Goal: Transaction & Acquisition: Subscribe to service/newsletter

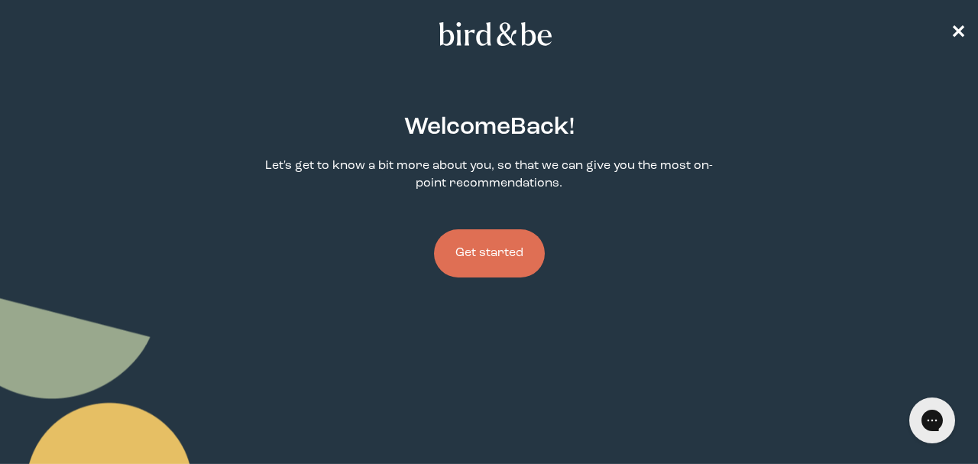
click at [500, 247] on button "Get started" at bounding box center [489, 253] width 111 height 48
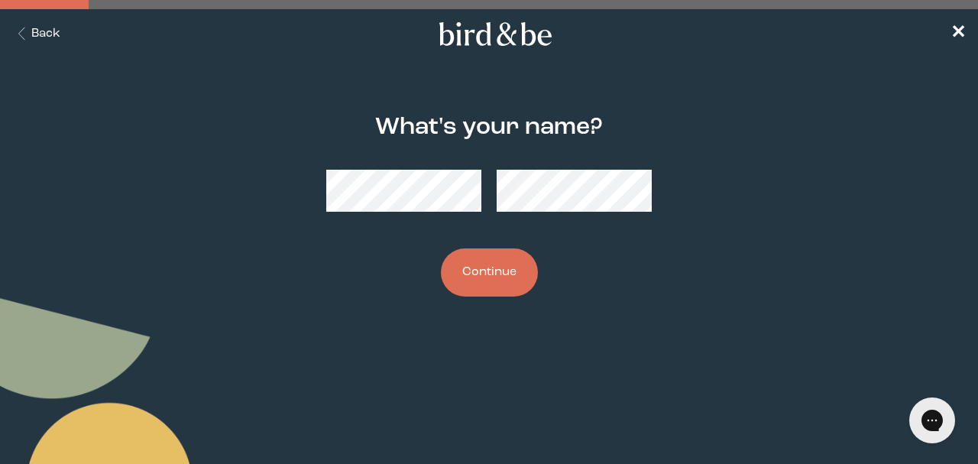
click at [501, 257] on button "Continue" at bounding box center [489, 272] width 97 height 48
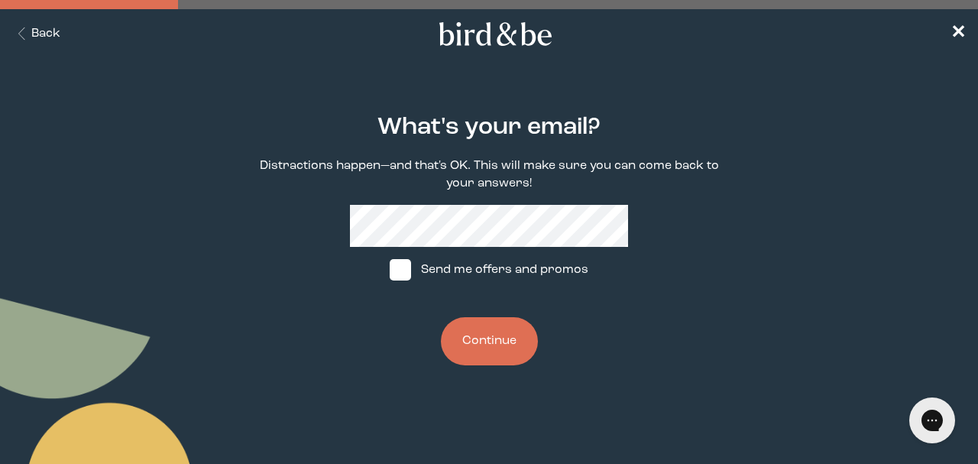
click at [498, 348] on button "Continue" at bounding box center [489, 341] width 97 height 48
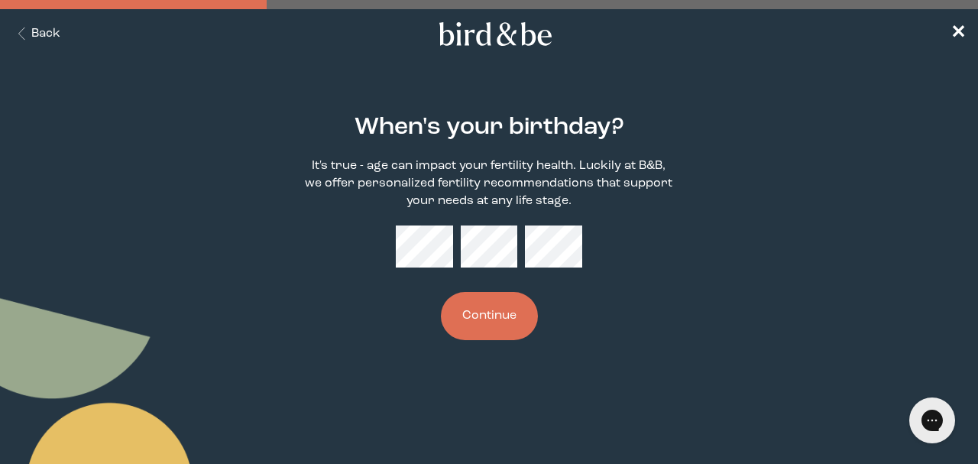
click at [503, 321] on button "Continue" at bounding box center [489, 316] width 97 height 48
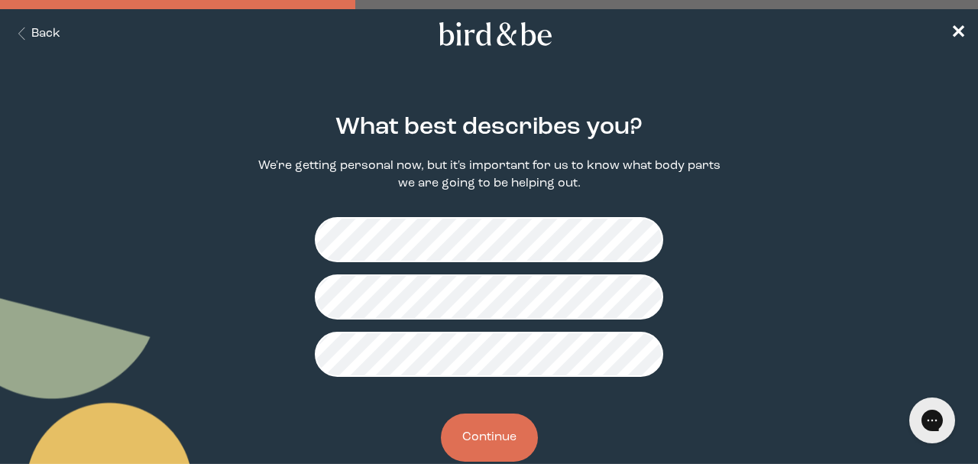
click at [497, 438] on button "Continue" at bounding box center [489, 437] width 97 height 48
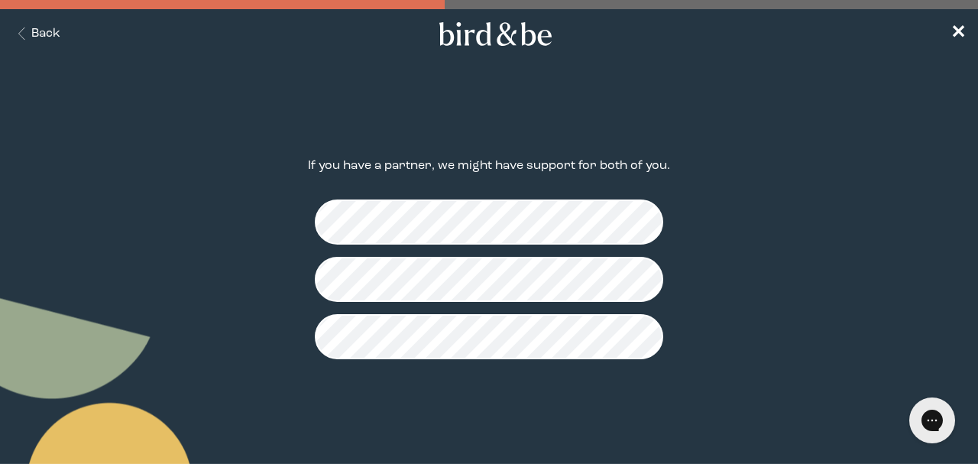
scroll to position [17, 0]
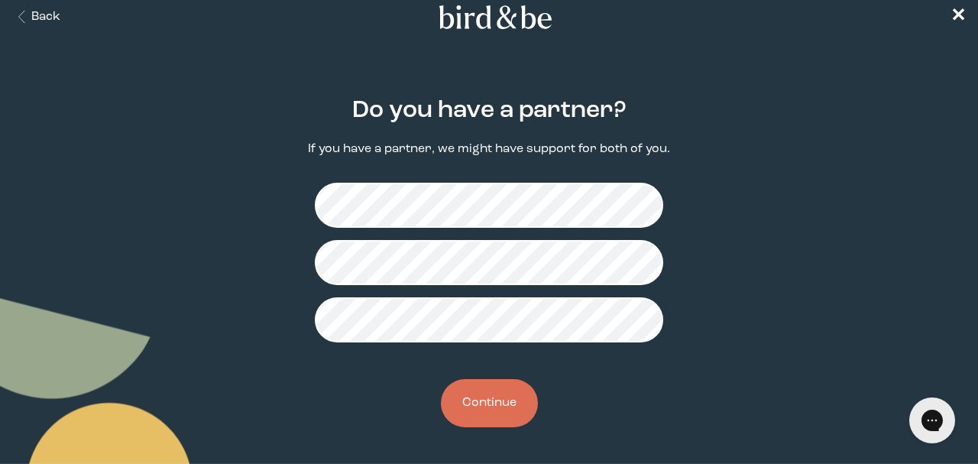
click at [499, 394] on button "Continue" at bounding box center [489, 403] width 97 height 48
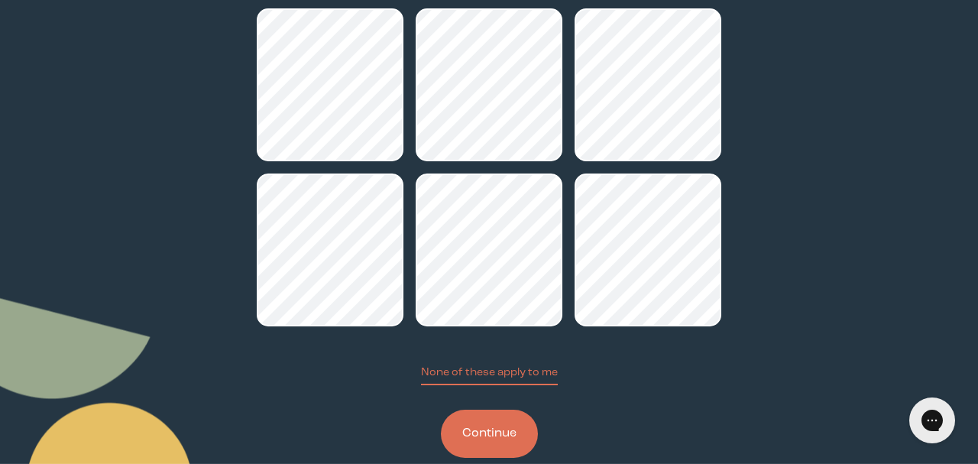
scroll to position [245, 0]
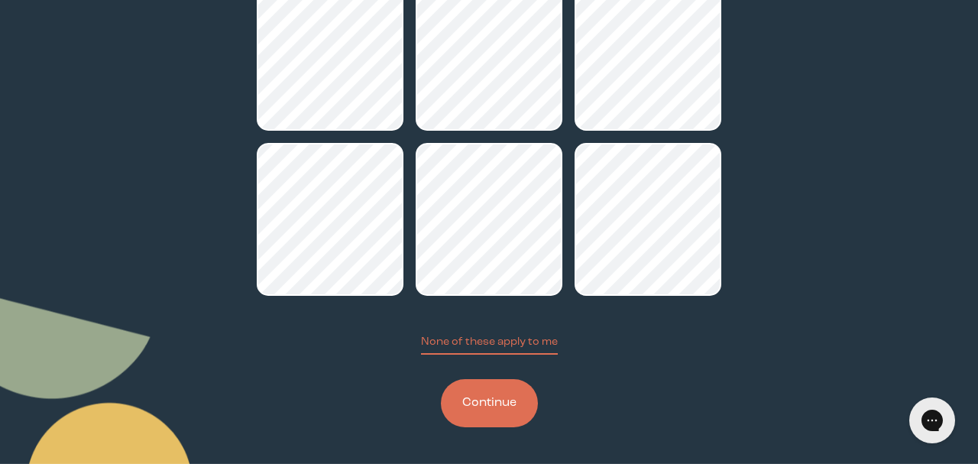
click at [500, 406] on button "Continue" at bounding box center [489, 403] width 97 height 48
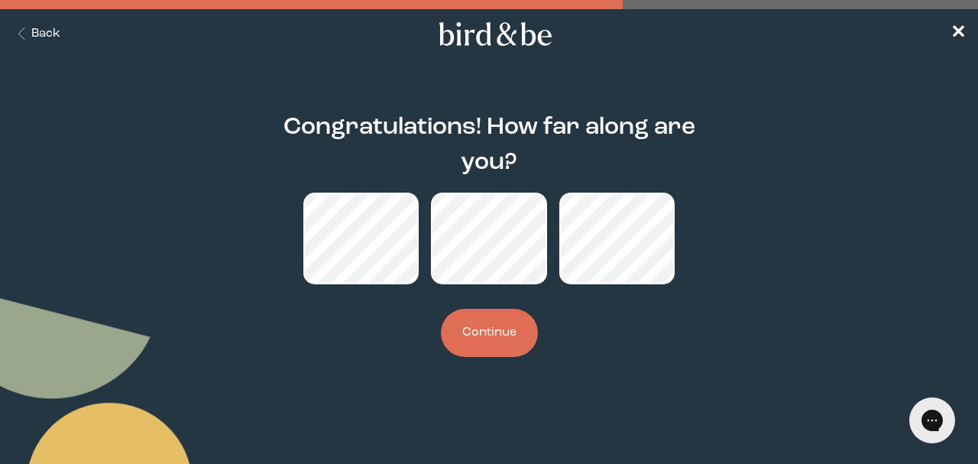
click at [522, 335] on button "Continue" at bounding box center [489, 333] width 97 height 48
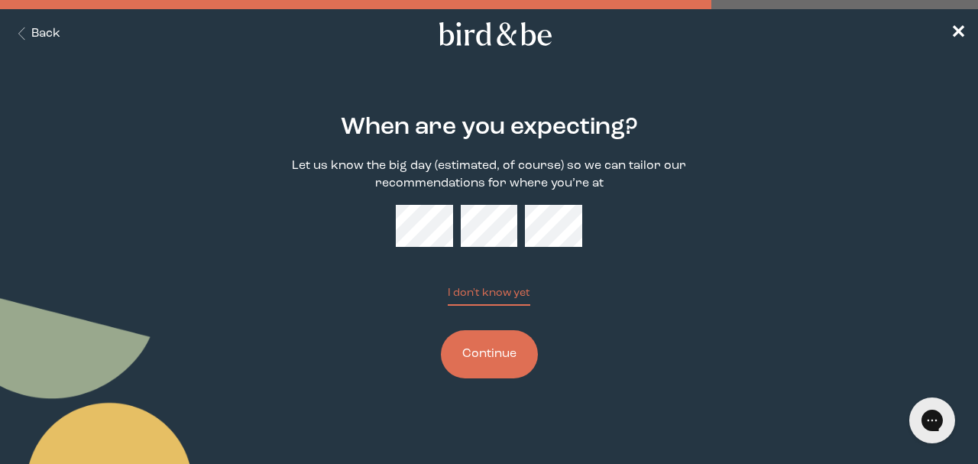
click at [516, 356] on button "Continue" at bounding box center [489, 354] width 97 height 48
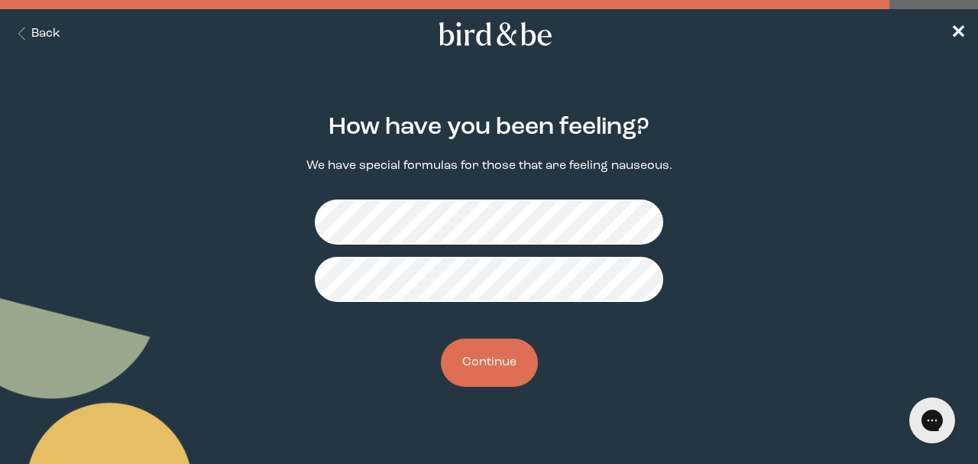
click at [492, 370] on button "Continue" at bounding box center [489, 362] width 97 height 48
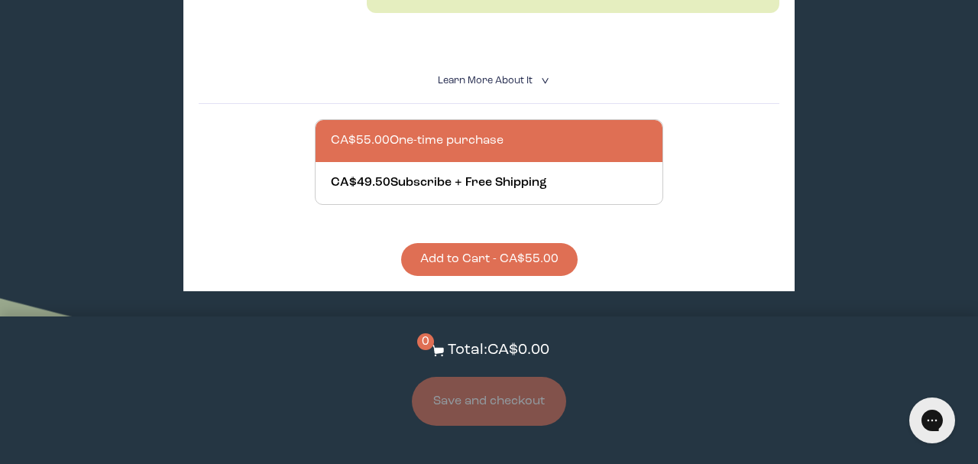
scroll to position [700, 0]
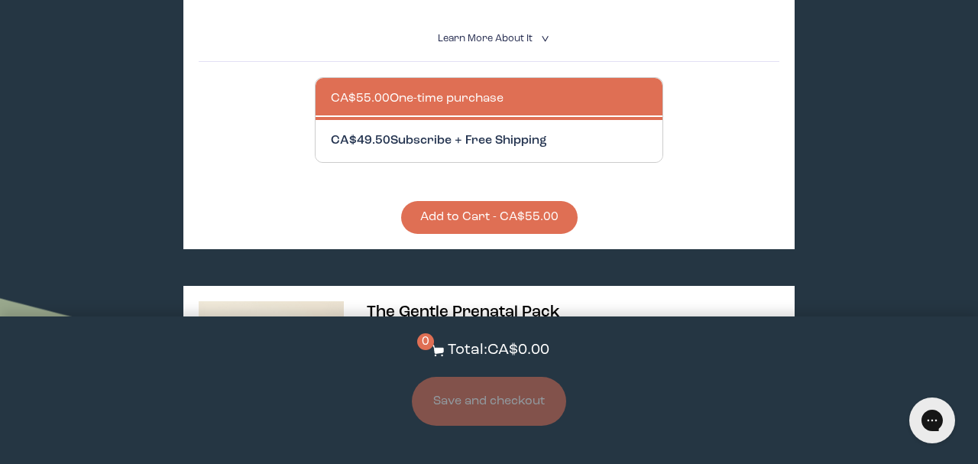
click at [507, 137] on div at bounding box center [504, 141] width 347 height 42
click at [331, 132] on input "CA$49.50 Subscribe + Free Shipping" at bounding box center [330, 131] width 1 height 1
radio input "true"
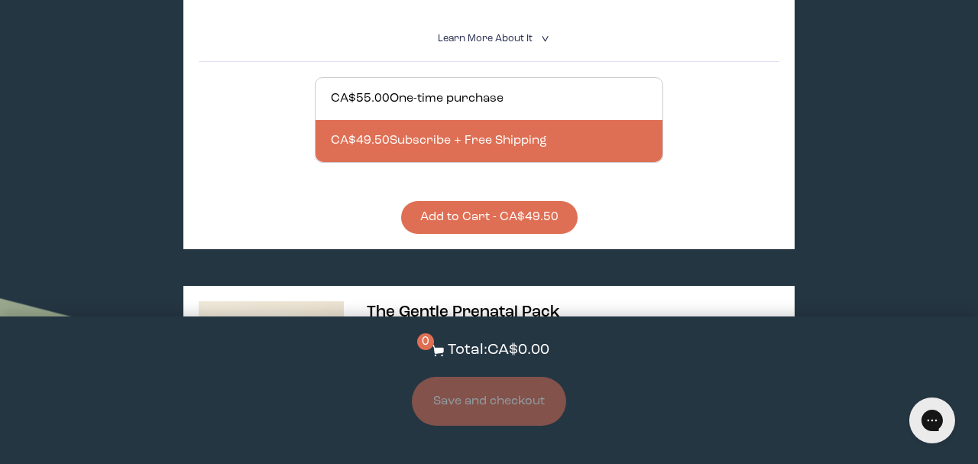
click at [525, 222] on button "Add to Cart - CA$49.50" at bounding box center [489, 217] width 176 height 33
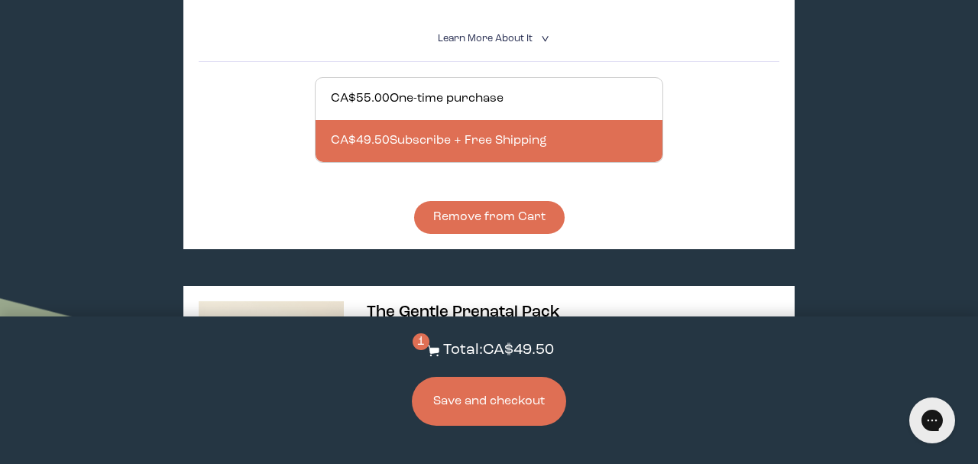
click at [521, 412] on button "Save and checkout" at bounding box center [489, 401] width 154 height 49
